Goal: Information Seeking & Learning: Learn about a topic

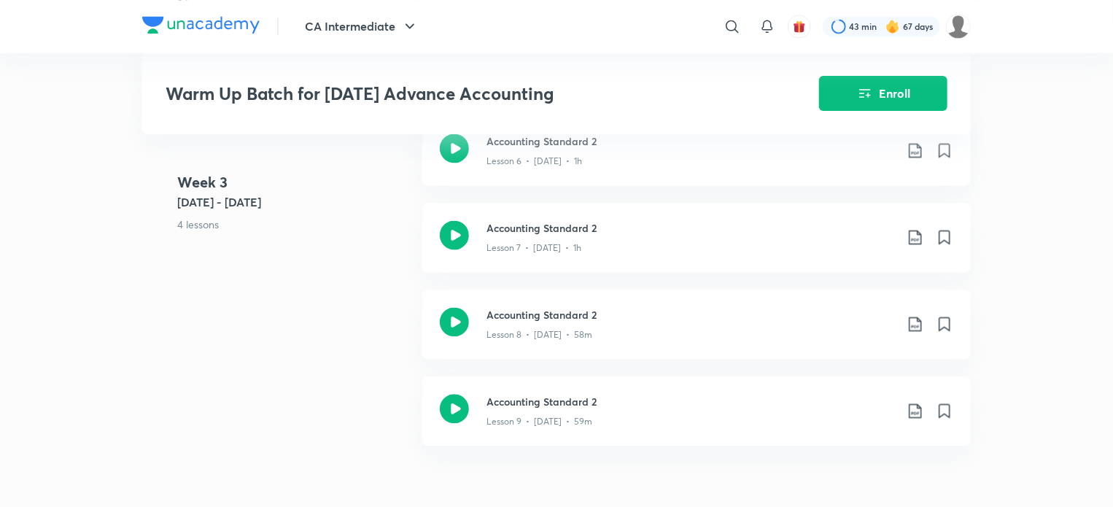
scroll to position [1410, 0]
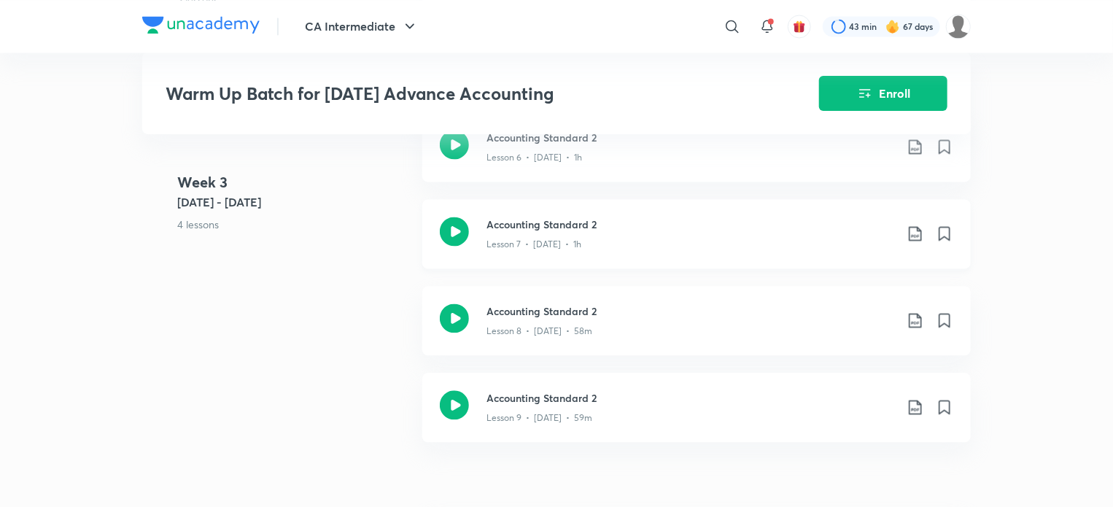
click at [458, 237] on icon at bounding box center [454, 231] width 29 height 29
click at [470, 330] on div "Accounting Standard 2 Lesson 8 • Feb 21 • 58m" at bounding box center [696, 320] width 549 height 69
